Goal: Task Accomplishment & Management: Complete application form

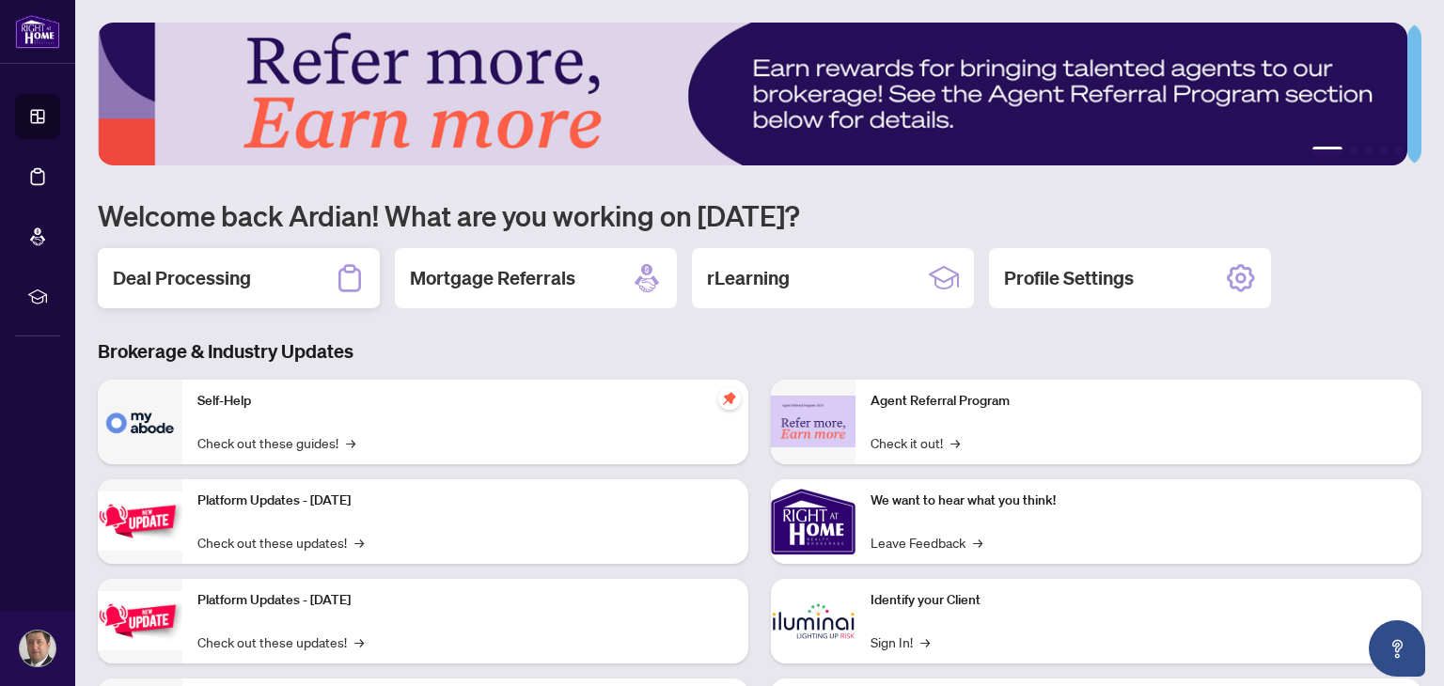
click at [256, 286] on div "Deal Processing" at bounding box center [239, 278] width 282 height 60
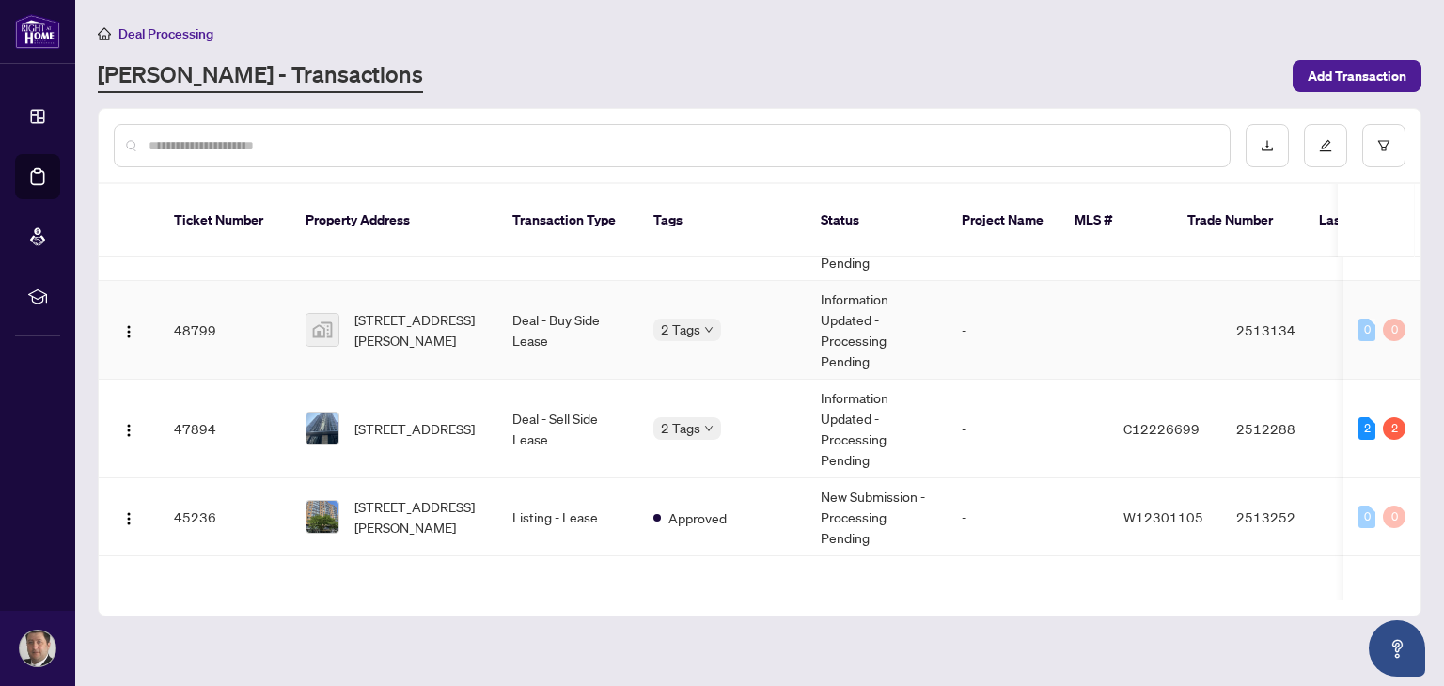
scroll to position [94, 0]
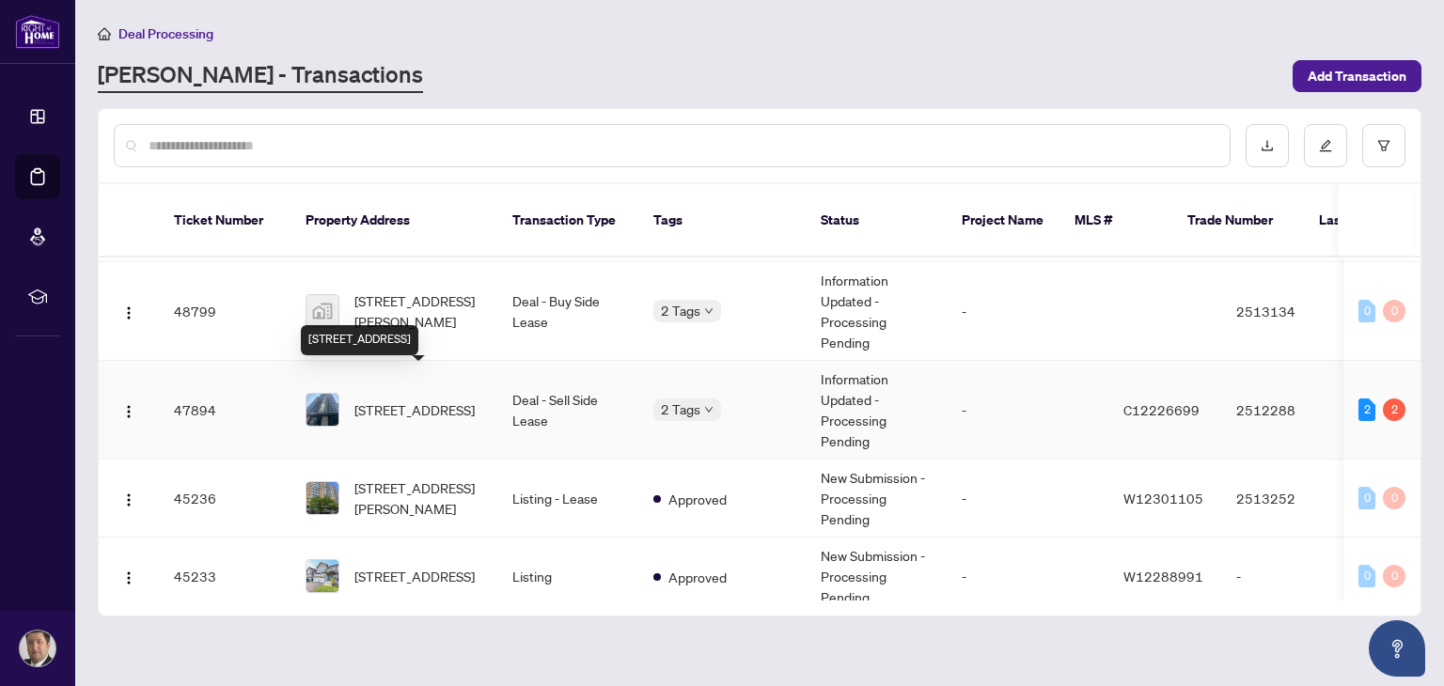
click at [438, 400] on span "[STREET_ADDRESS]" at bounding box center [414, 410] width 120 height 21
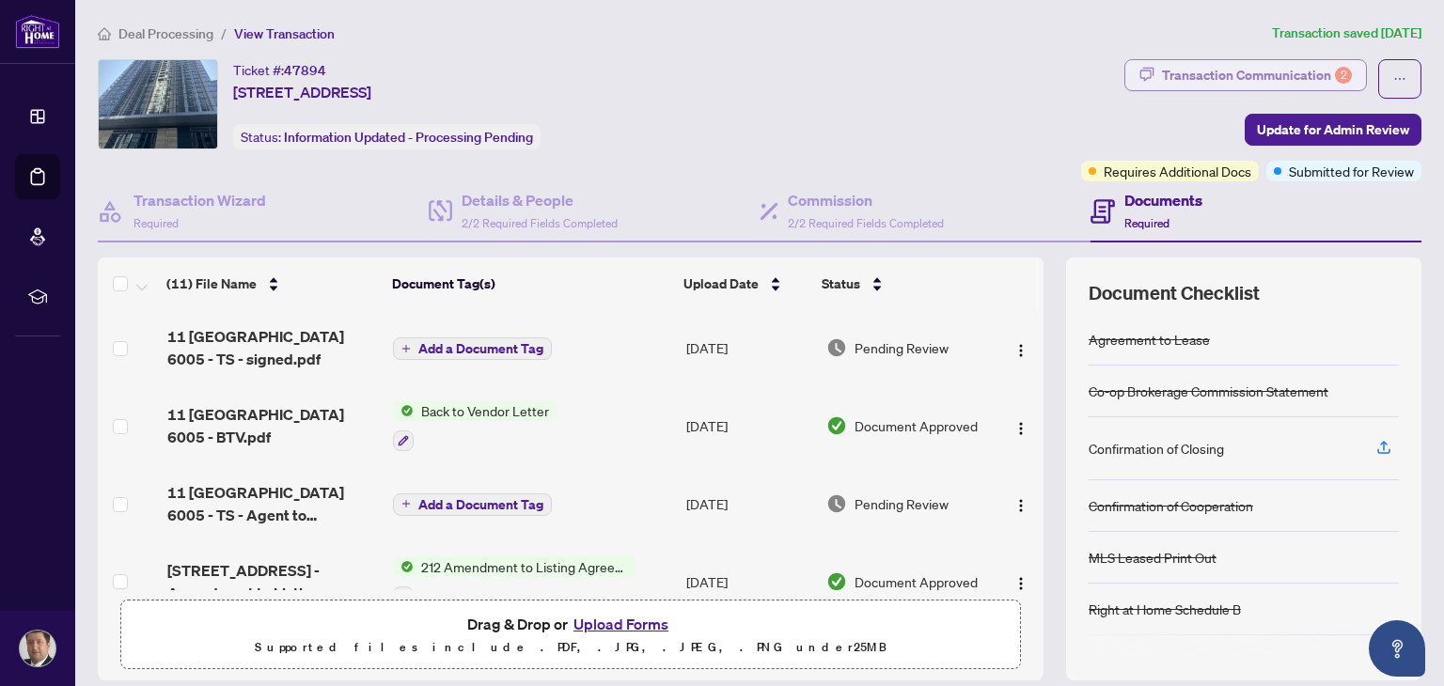
click at [1285, 79] on div "Transaction Communication 2" at bounding box center [1257, 75] width 190 height 30
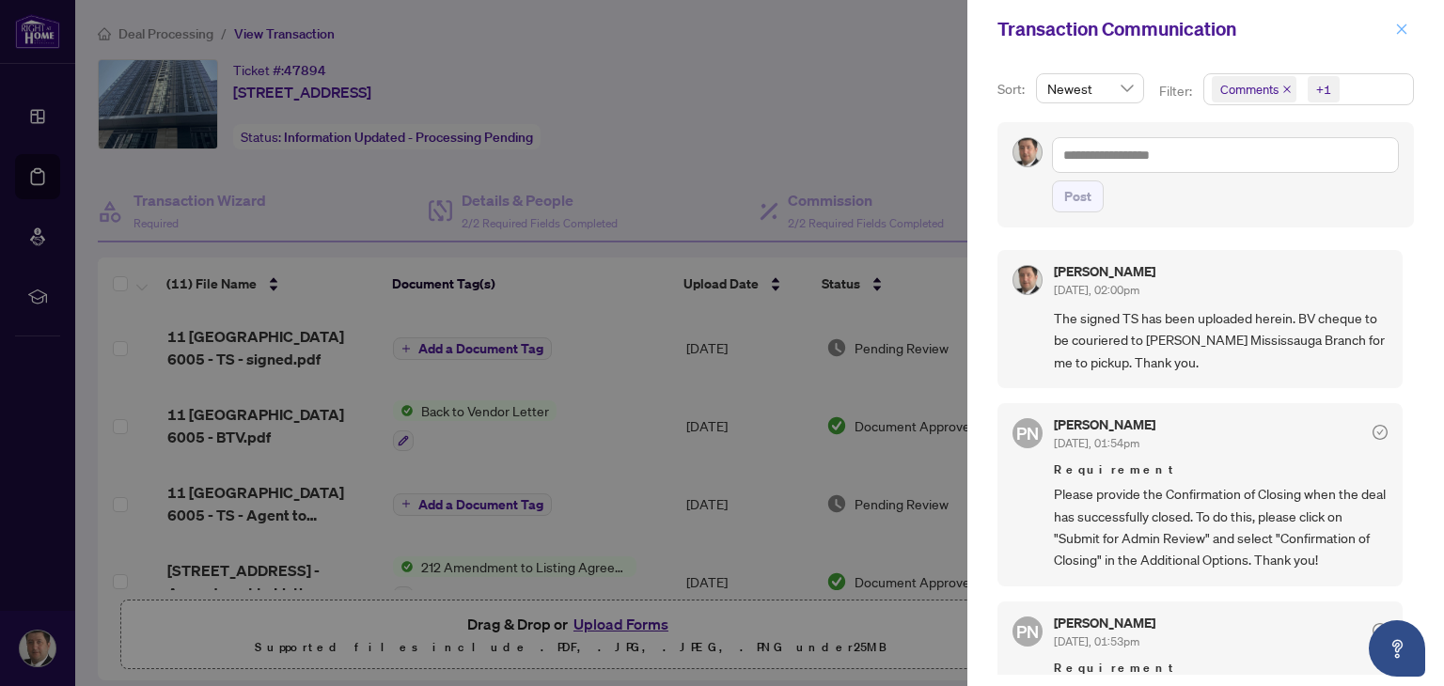
click at [1399, 30] on icon "close" at bounding box center [1401, 29] width 13 height 13
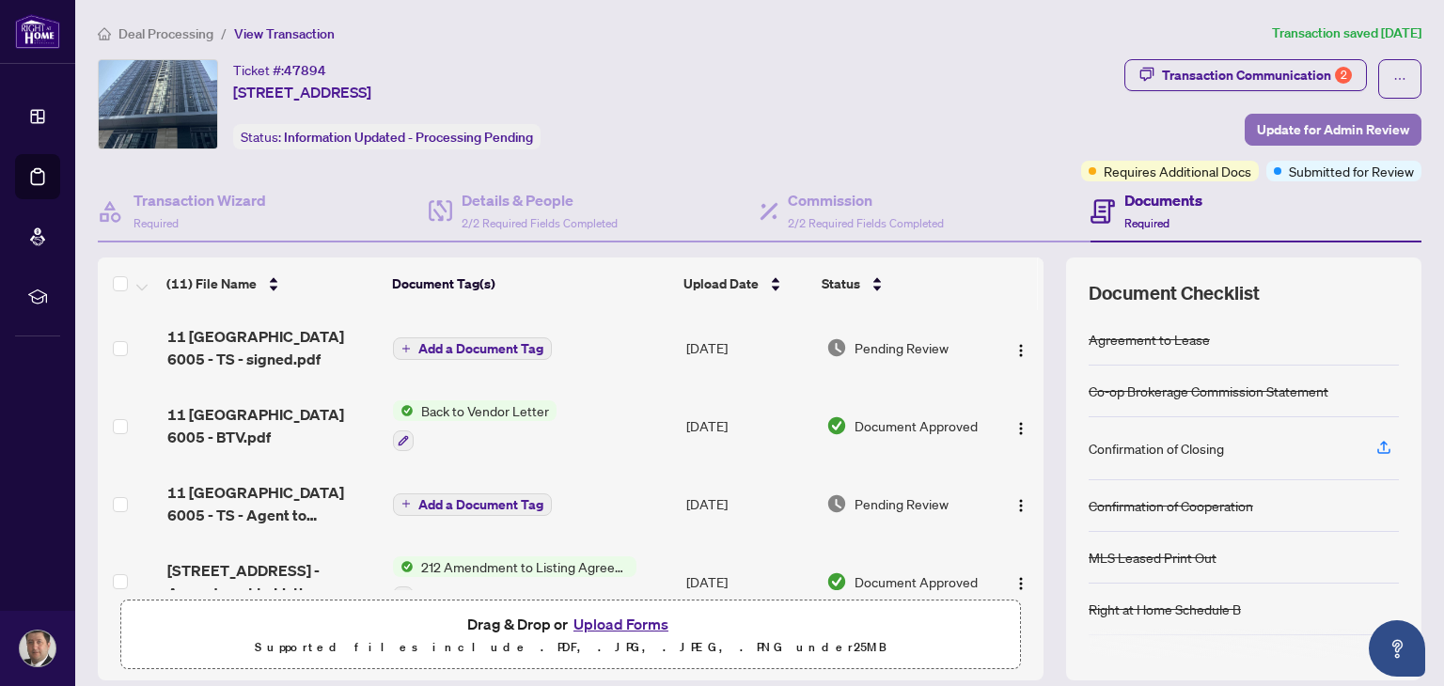
click at [1342, 130] on span "Update for Admin Review" at bounding box center [1333, 130] width 152 height 30
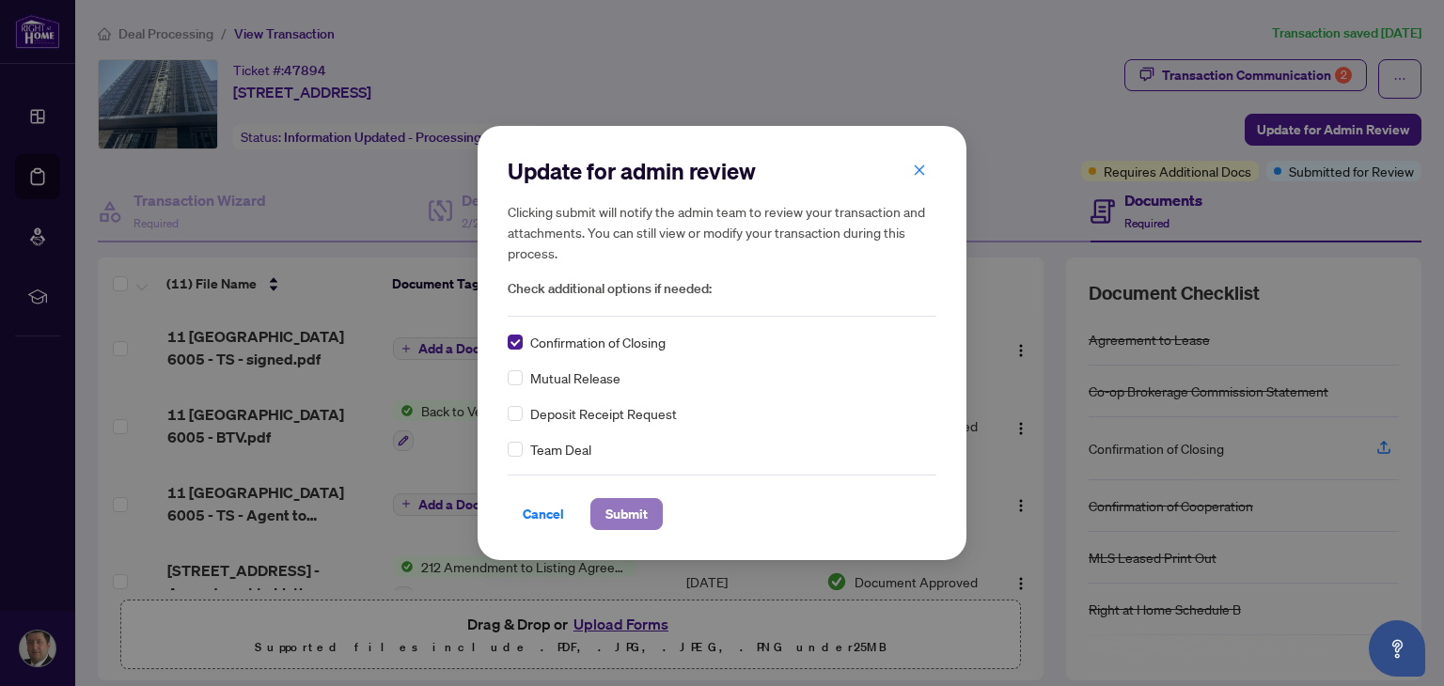
click at [624, 513] on span "Submit" at bounding box center [626, 514] width 42 height 30
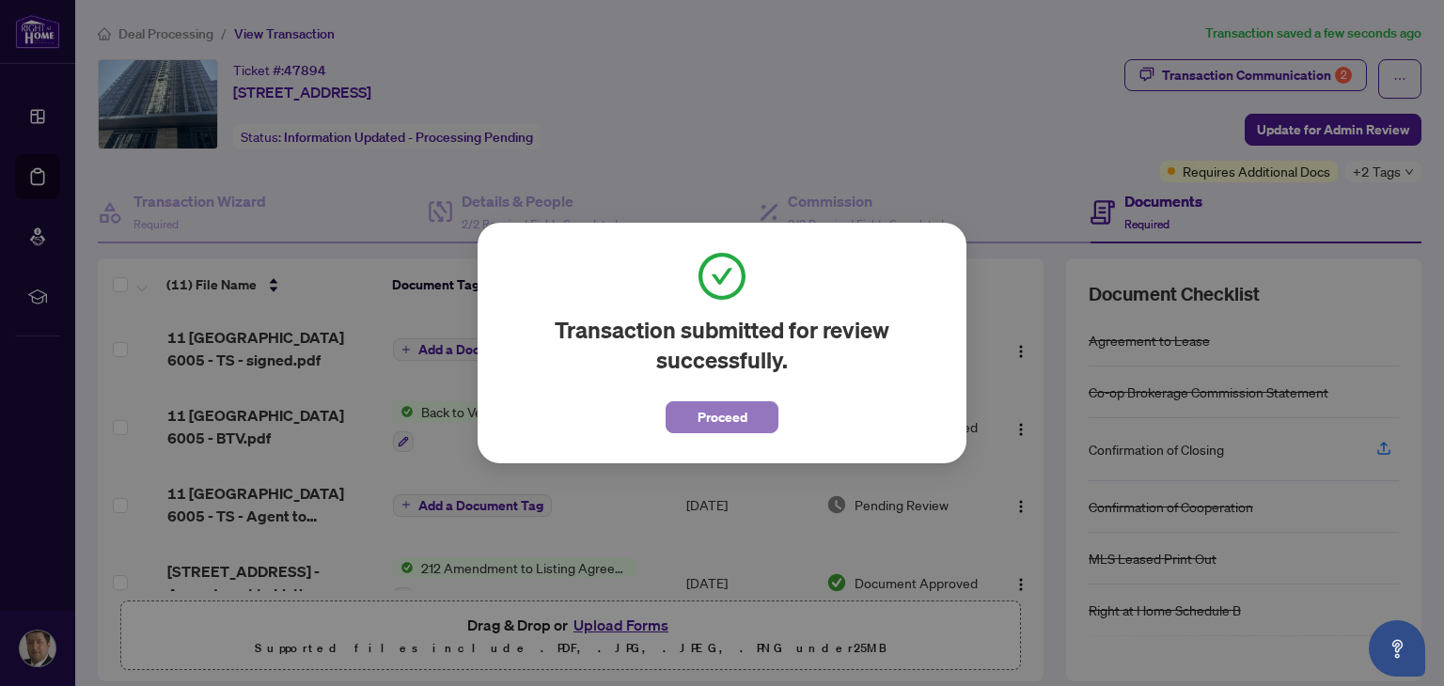
click at [728, 422] on span "Proceed" at bounding box center [723, 417] width 50 height 30
